Goal: Check status

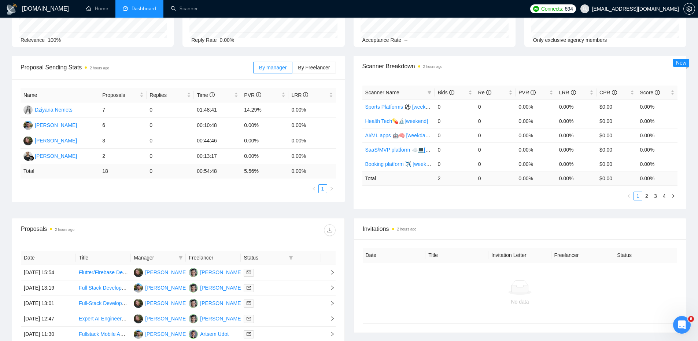
scroll to position [110, 0]
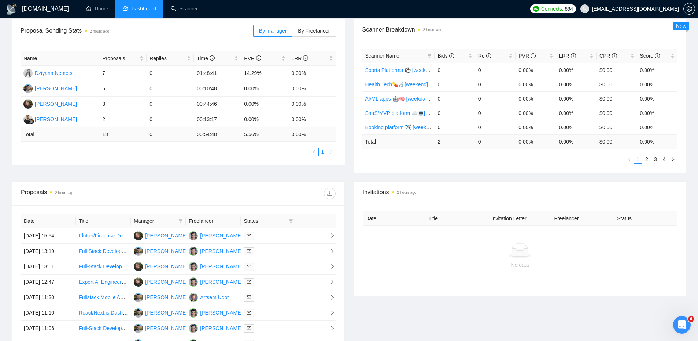
click at [277, 157] on div "Name Proposals Replies Time PVR LRR Dziyana Nemets 7 0 01:48:41 14.29% 0.00% [P…" at bounding box center [178, 104] width 333 height 122
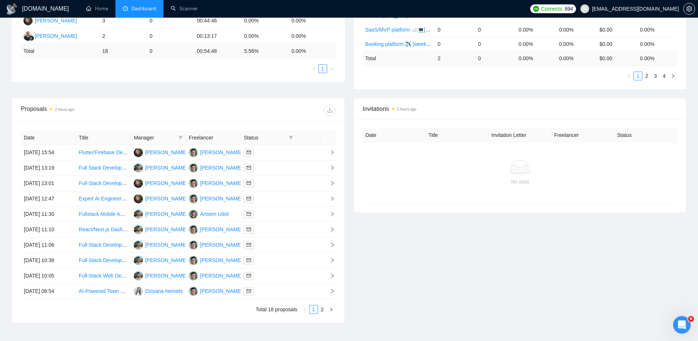
scroll to position [220, 0]
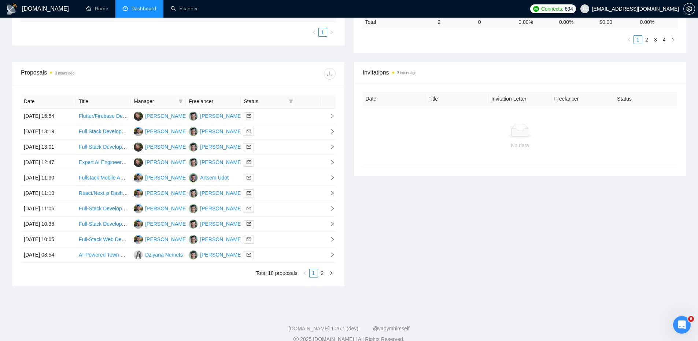
scroll to position [230, 0]
